Goal: Check status: Check status

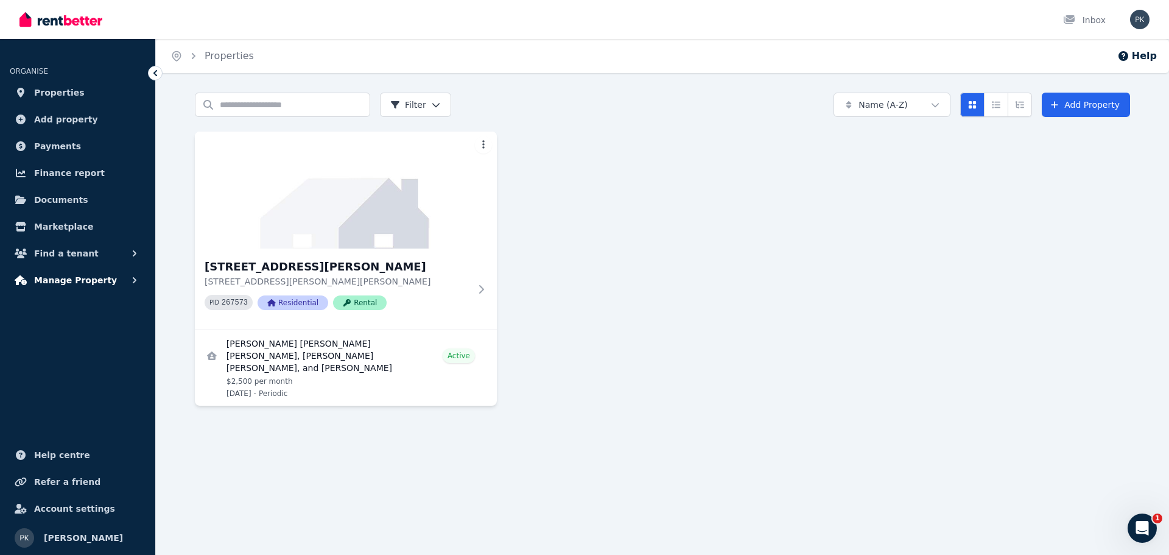
click at [128, 278] on icon "button" at bounding box center [134, 280] width 12 height 12
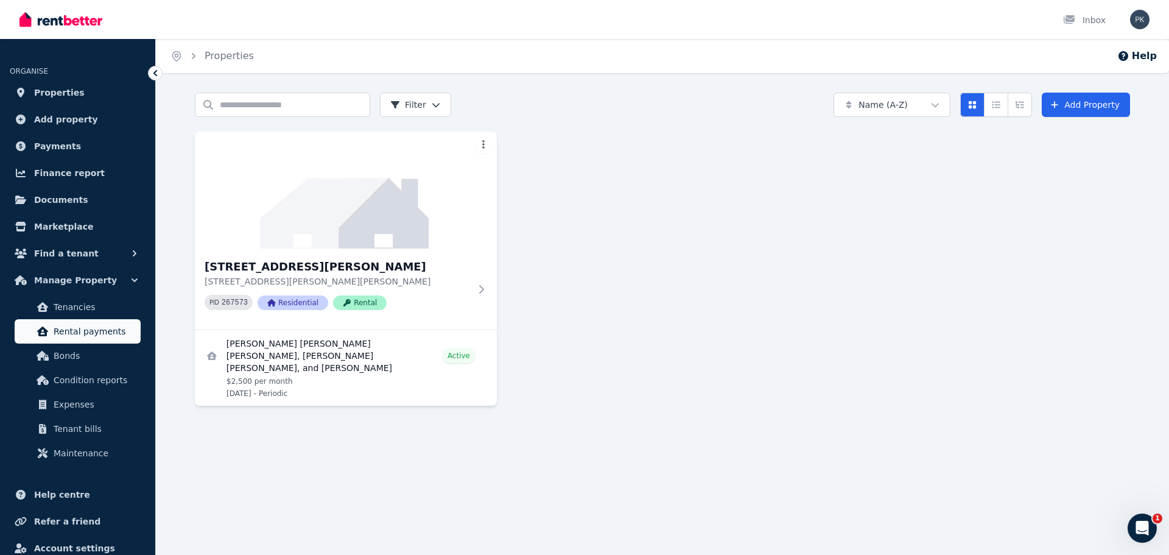
click at [89, 331] on span "Rental payments" at bounding box center [95, 331] width 82 height 15
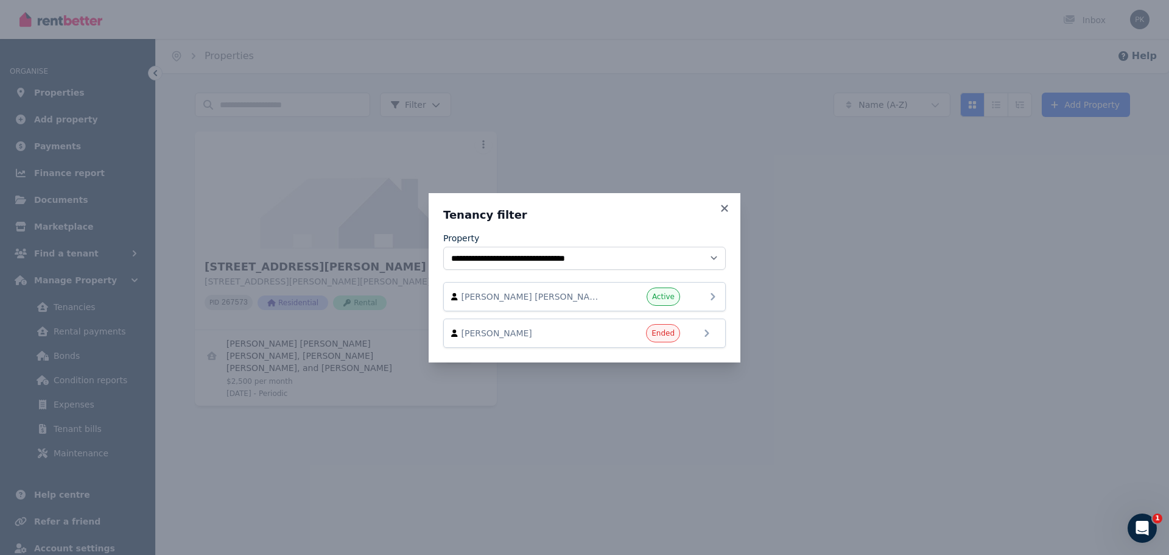
click at [579, 297] on span "[PERSON_NAME] [PERSON_NAME] [PERSON_NAME], [PERSON_NAME] [PERSON_NAME], and [PE…" at bounding box center [530, 296] width 139 height 12
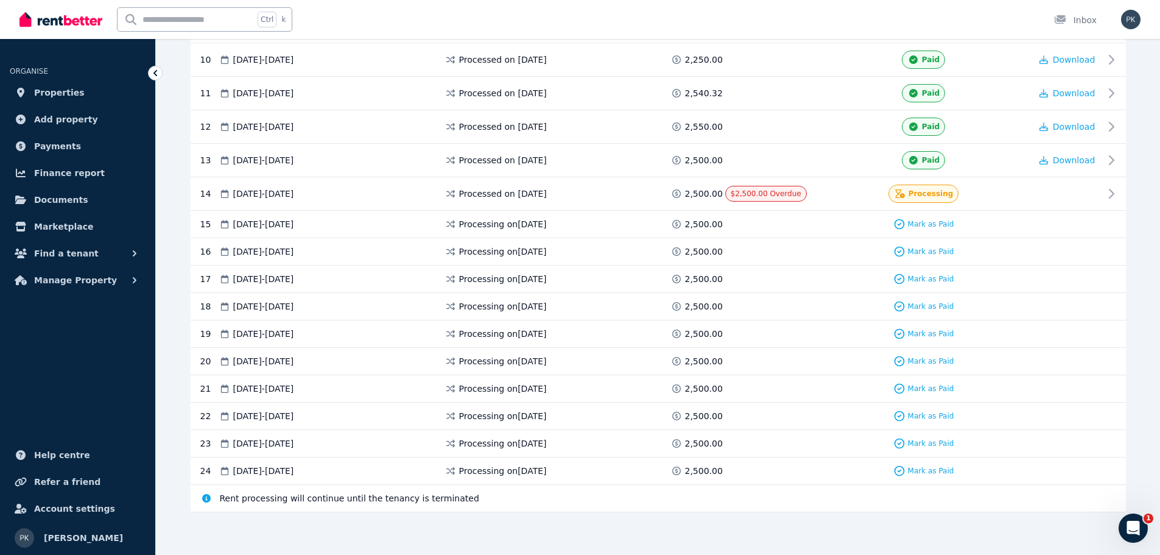
scroll to position [517, 0]
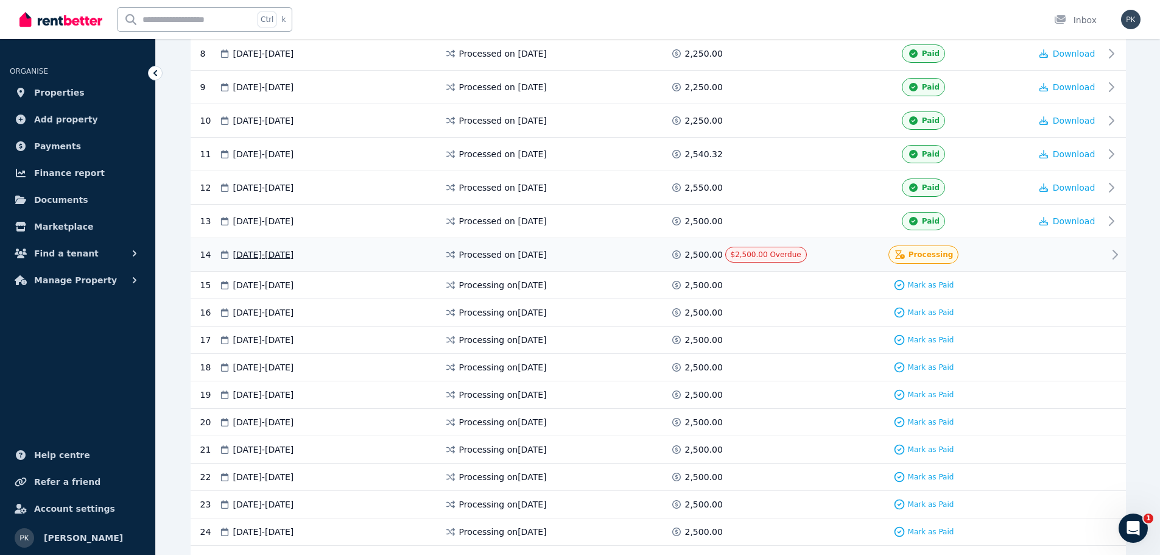
click at [1104, 248] on div "14 [DATE] - [DATE] Processed on [DATE] 2,500.00 $2,500.00 Overdue Processing" at bounding box center [658, 254] width 935 height 33
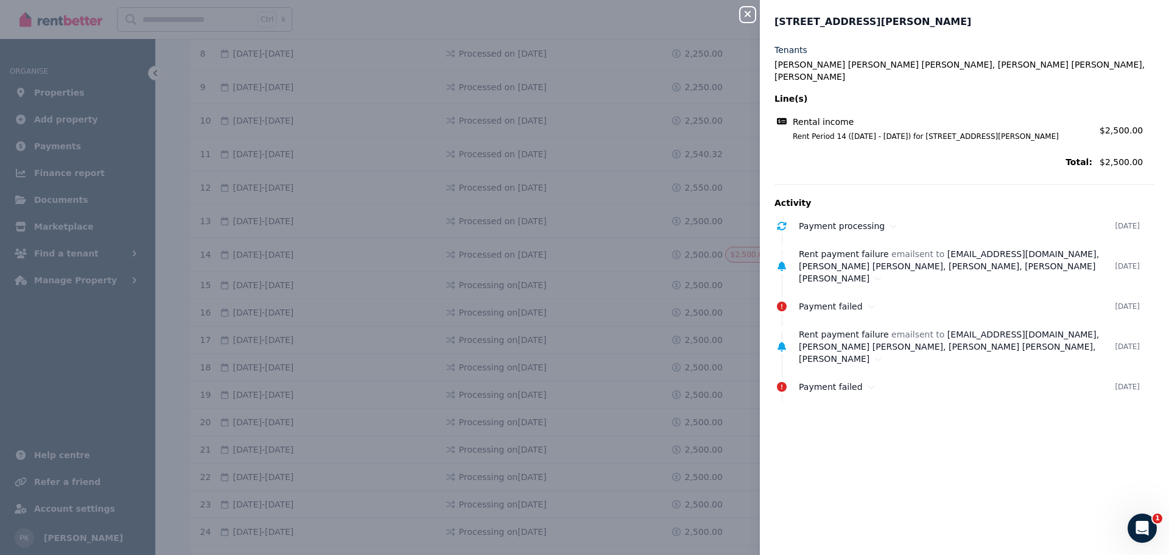
click at [745, 13] on icon "button" at bounding box center [748, 14] width 6 height 6
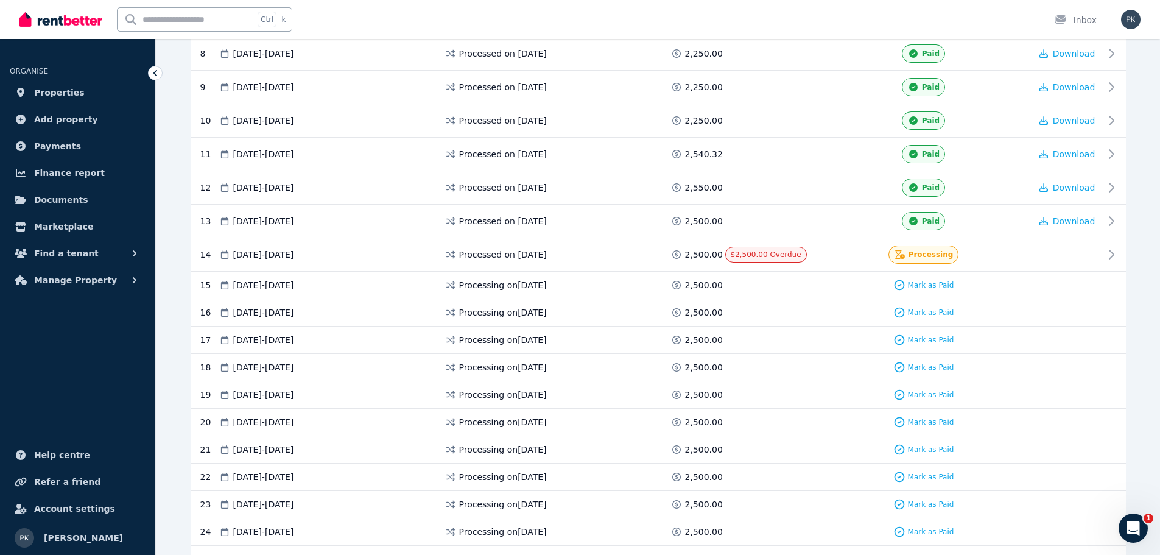
click at [698, 16] on div "Ctrl k Inbox" at bounding box center [558, 19] width 1079 height 39
click at [762, 223] on span at bounding box center [770, 221] width 91 height 18
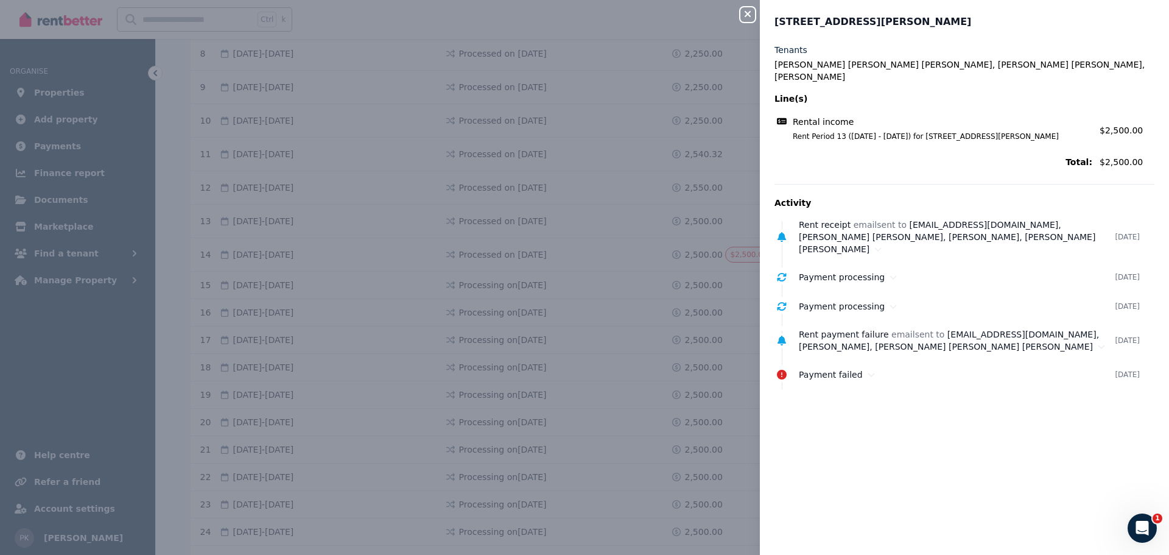
click at [727, 181] on div "Close panel 1/[STREET_ADDRESS][PERSON_NAME], [GEOGRAPHIC_DATA][PERSON_NAME] [PE…" at bounding box center [584, 277] width 1169 height 555
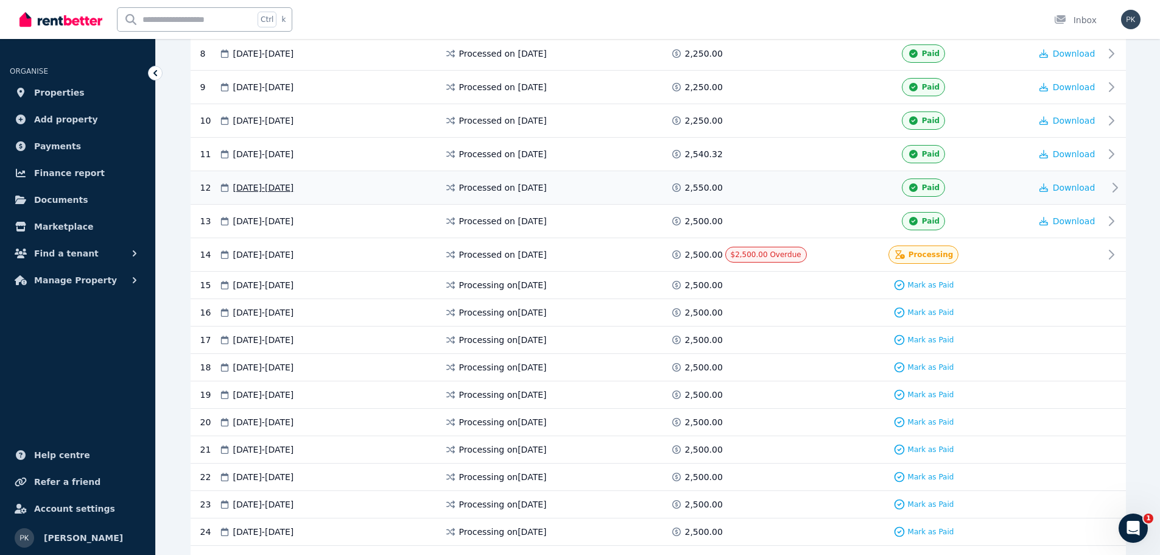
click at [734, 187] on span at bounding box center [770, 187] width 91 height 18
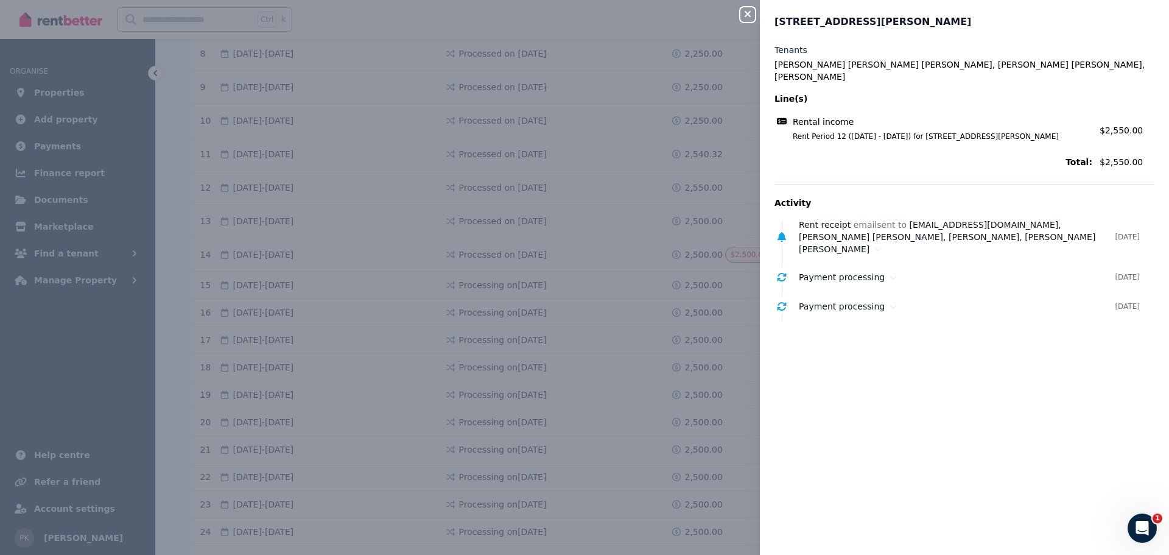
click at [748, 12] on icon "button" at bounding box center [747, 14] width 15 height 10
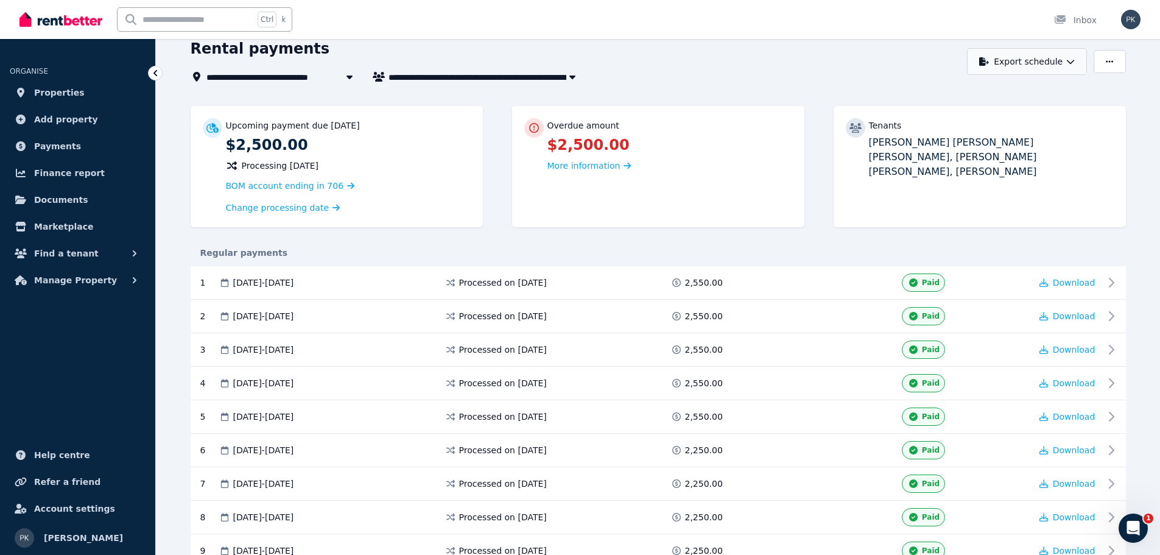
scroll to position [0, 0]
